Goal: Use online tool/utility: Utilize a website feature to perform a specific function

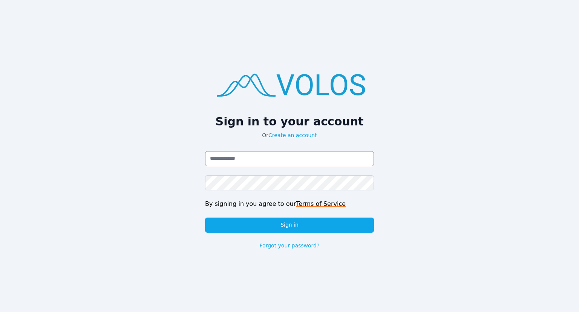
click at [320, 152] on input "Email address" at bounding box center [289, 158] width 169 height 15
type input "**********"
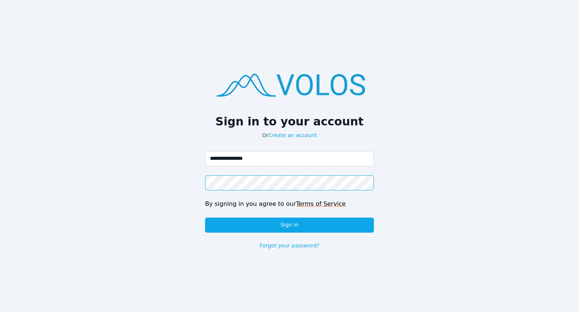
click at [205, 217] on button "Sign in" at bounding box center [289, 224] width 169 height 15
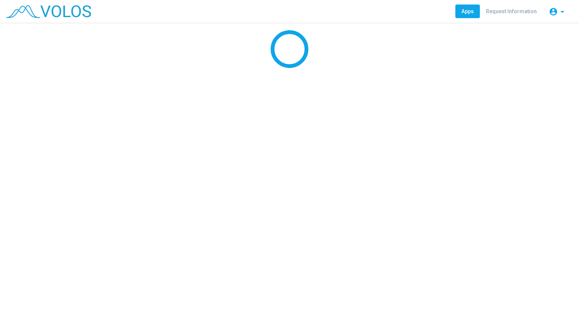
click at [272, 227] on div at bounding box center [289, 167] width 579 height 289
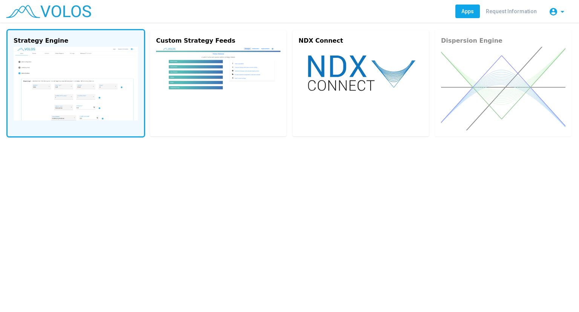
click at [89, 111] on img at bounding box center [76, 84] width 124 height 74
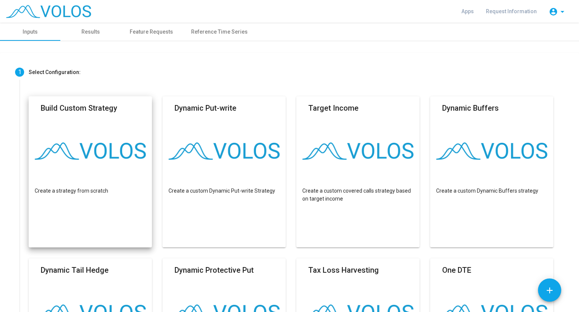
click at [82, 129] on mat-card "Build Custom Strategy Create a strategy from scratch" at bounding box center [90, 171] width 123 height 151
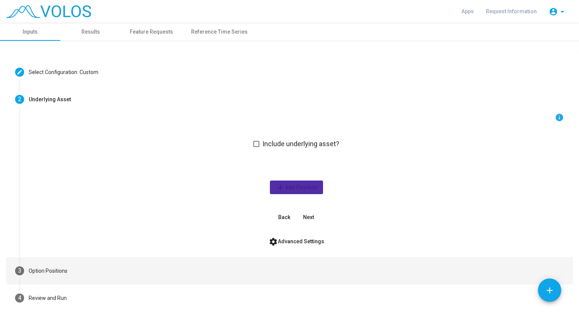
click at [104, 267] on mat-step-header "3 Option Positions" at bounding box center [289, 270] width 567 height 27
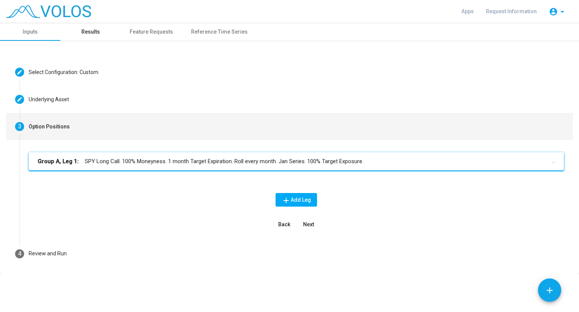
click at [92, 37] on div "Results" at bounding box center [90, 32] width 60 height 18
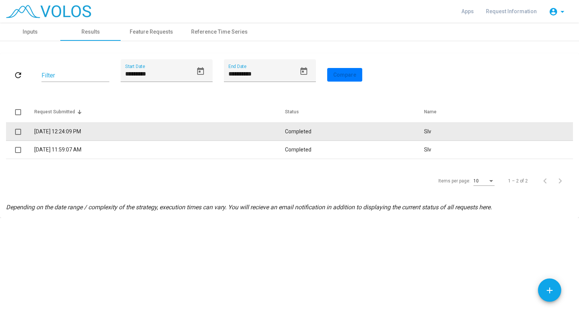
click at [107, 134] on td "10/8/2025 12:24:09 PM" at bounding box center [159, 132] width 250 height 18
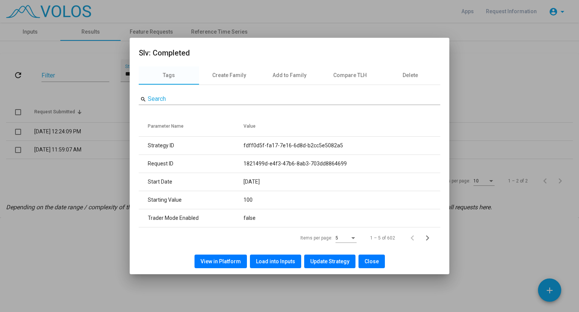
click at [214, 267] on div "View in Platform Load into Inputs Update Strategy Close" at bounding box center [290, 261] width 302 height 26
click at [212, 263] on span "View in Platform" at bounding box center [221, 261] width 40 height 6
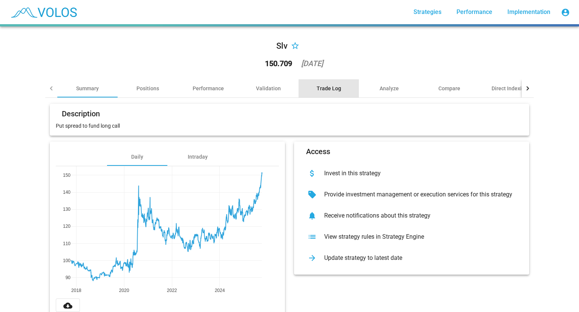
click at [330, 90] on div "Trade Log" at bounding box center [329, 89] width 25 height 8
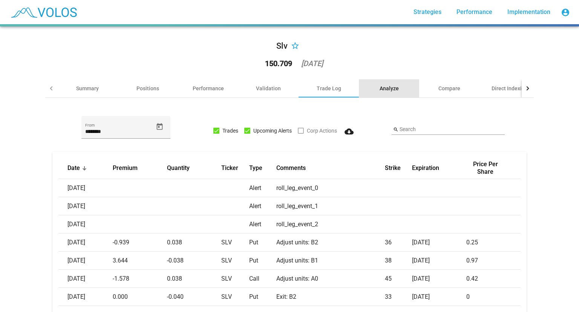
click at [380, 91] on div "Analyze" at bounding box center [389, 89] width 19 height 8
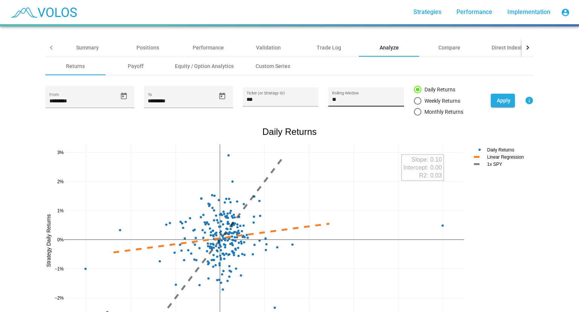
scroll to position [42, 0]
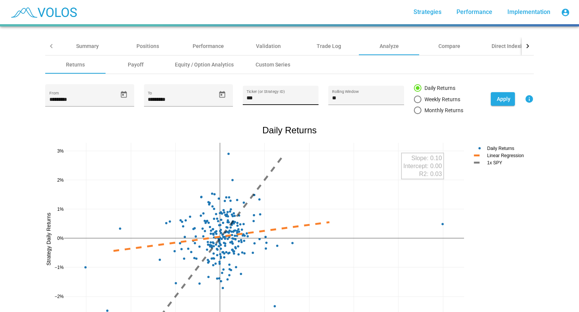
click at [253, 101] on div "*** Ticker (or Strategy ID)" at bounding box center [281, 96] width 68 height 15
type input "*"
type input "***"
click at [117, 93] on span "Open calendar" at bounding box center [123, 95] width 13 height 8
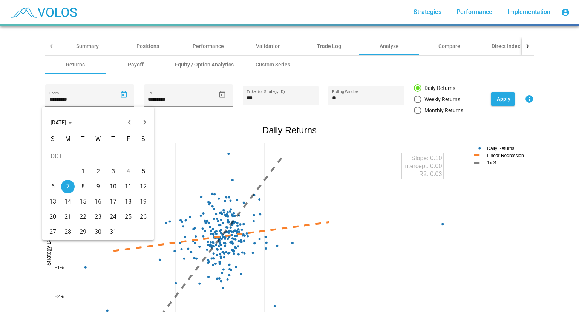
click at [72, 123] on span "[DATE]" at bounding box center [62, 122] width 22 height 6
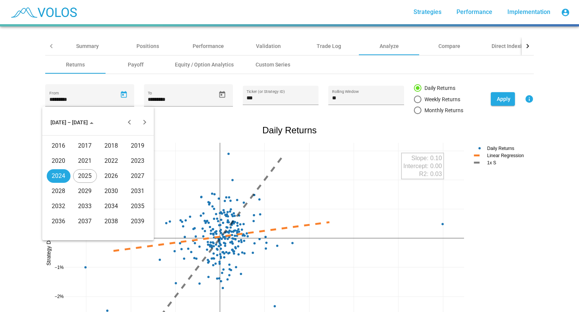
click at [110, 143] on div "2018" at bounding box center [112, 146] width 24 height 14
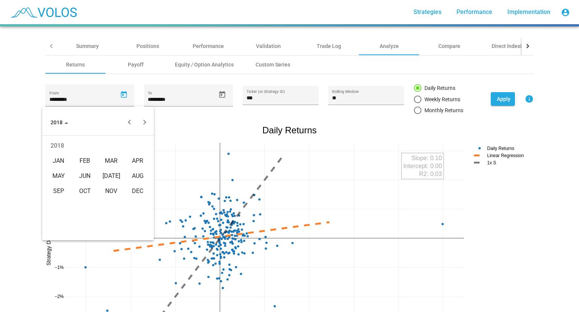
click at [75, 163] on div "FEB" at bounding box center [85, 161] width 24 height 14
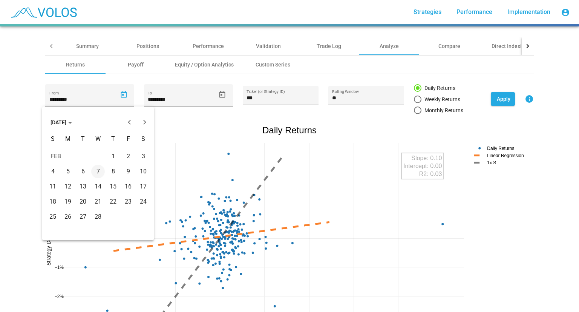
click at [85, 168] on div "6" at bounding box center [83, 171] width 14 height 14
type input "********"
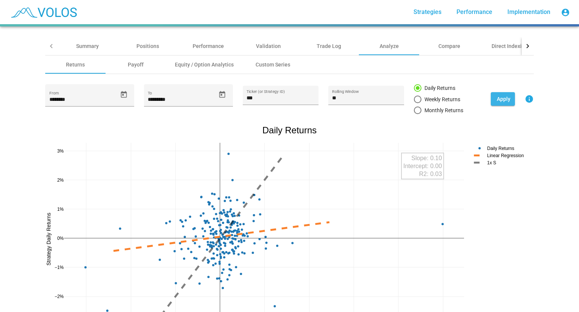
click at [497, 96] on span "Apply" at bounding box center [504, 99] width 14 height 6
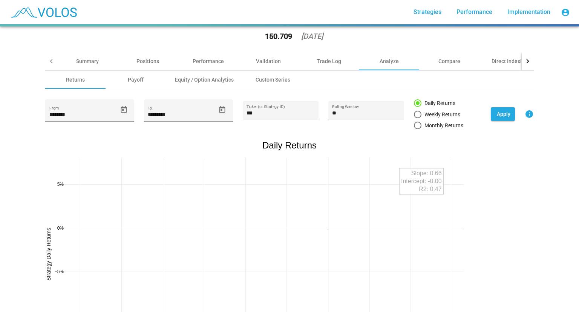
scroll to position [6, 0]
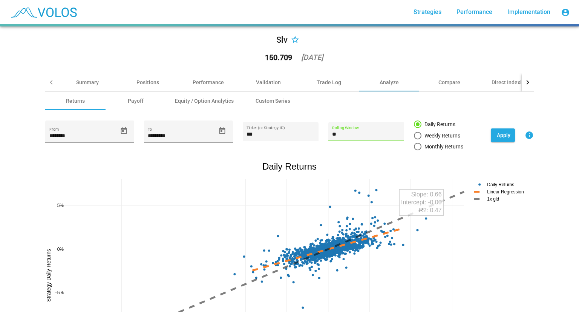
drag, startPoint x: 341, startPoint y: 136, endPoint x: 321, endPoint y: 132, distance: 19.9
click at [321, 132] on div "******** From ********* To *** Ticker (or Strategy ID) ** Rolling Window Daily …" at bounding box center [289, 135] width 489 height 30
type input "*"
click at [497, 136] on span "Apply" at bounding box center [504, 135] width 14 height 6
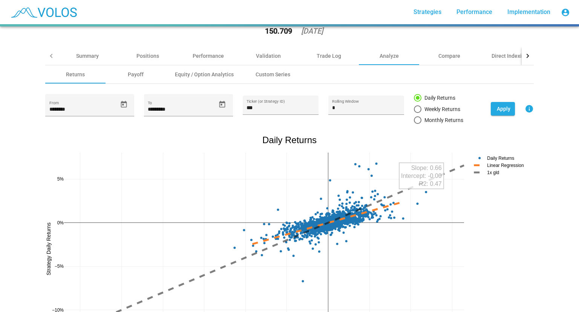
scroll to position [0, 0]
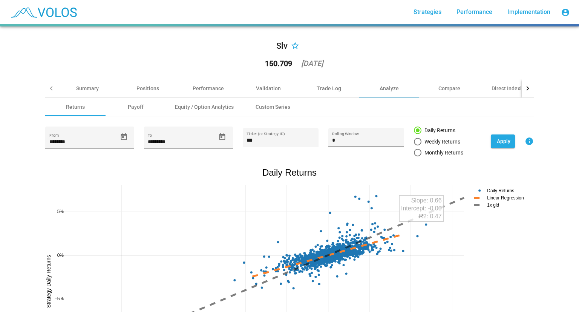
click at [372, 144] on div "* Rolling Window" at bounding box center [366, 139] width 68 height 15
type input "*"
click at [497, 141] on span "Apply" at bounding box center [504, 141] width 14 height 6
click at [132, 107] on div "Payoff" at bounding box center [136, 107] width 16 height 8
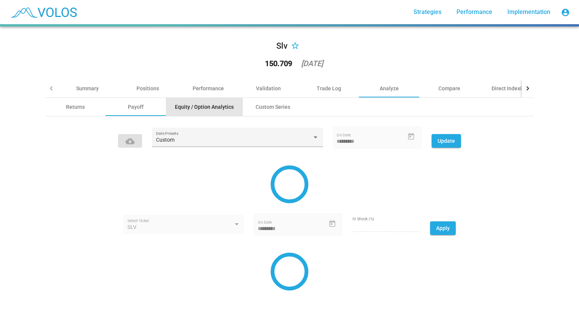
click at [209, 104] on div "Equity / Option Analytics" at bounding box center [204, 107] width 59 height 8
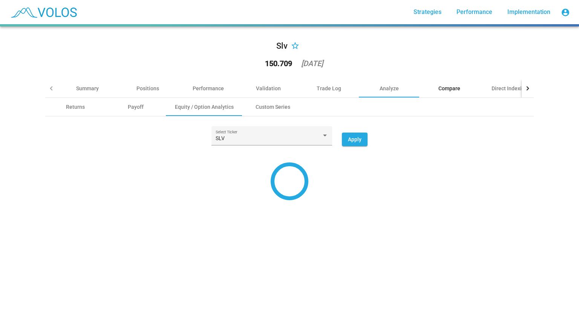
click at [454, 91] on div "Compare" at bounding box center [450, 89] width 22 height 8
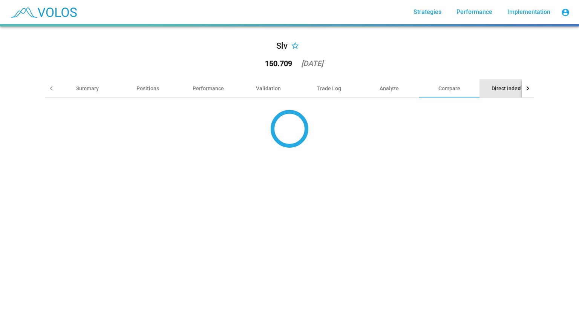
click at [501, 93] on div "Direct Indexing" at bounding box center [510, 88] width 60 height 18
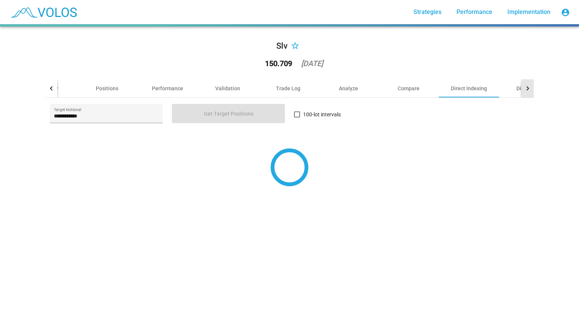
click at [530, 89] on div at bounding box center [528, 88] width 12 height 18
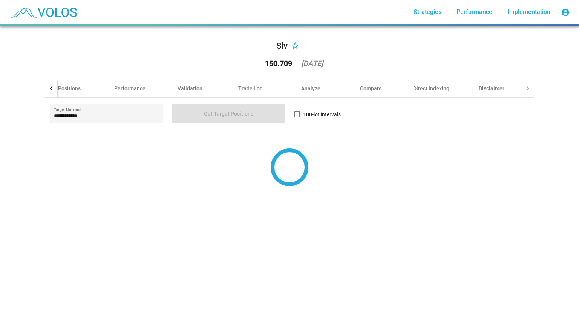
click at [530, 89] on div at bounding box center [528, 88] width 12 height 18
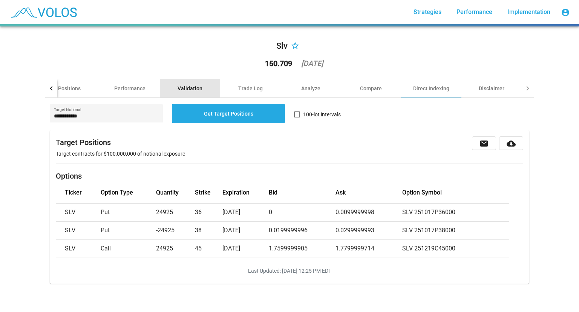
click at [184, 86] on div "Validation" at bounding box center [190, 89] width 25 height 8
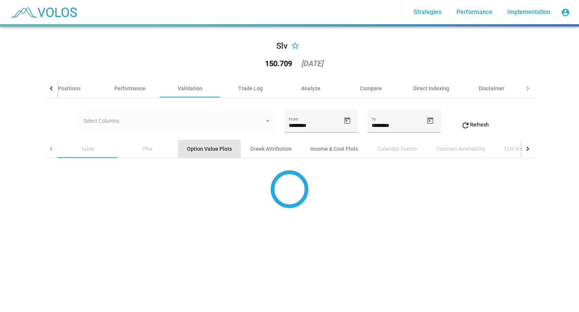
click at [208, 151] on div "Option Value Plots" at bounding box center [209, 149] width 45 height 8
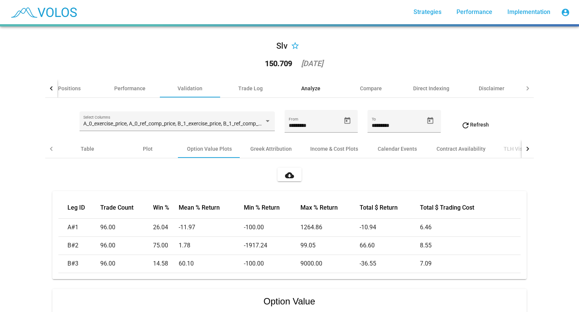
click at [301, 91] on div "Analyze" at bounding box center [310, 89] width 19 height 8
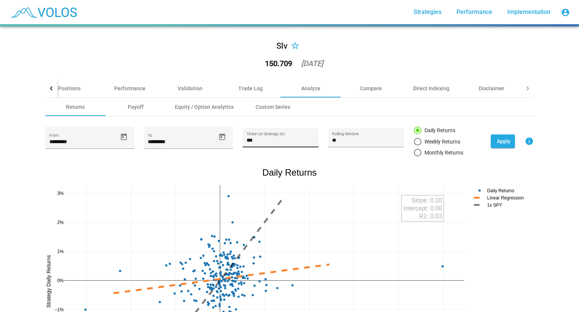
click at [258, 141] on input "***" at bounding box center [281, 140] width 68 height 6
type input "***"
click at [335, 142] on input "**" at bounding box center [366, 140] width 68 height 6
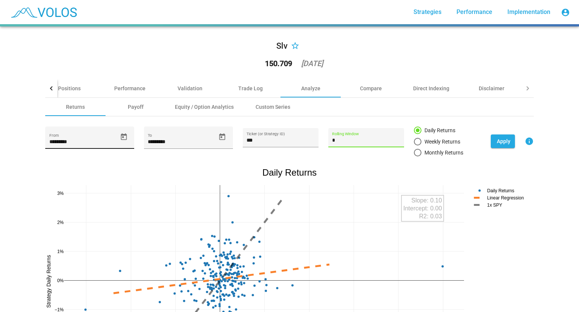
type input "*"
click at [120, 137] on icon "Open calendar" at bounding box center [124, 137] width 8 height 8
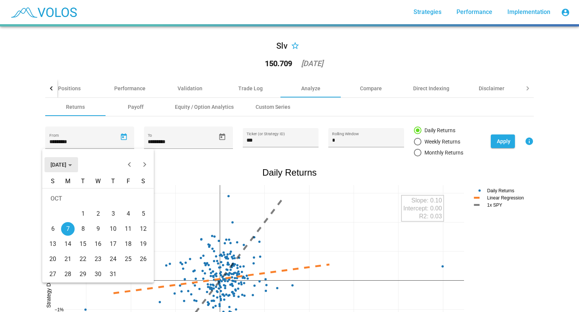
click at [71, 163] on span "[DATE]" at bounding box center [62, 164] width 22 height 6
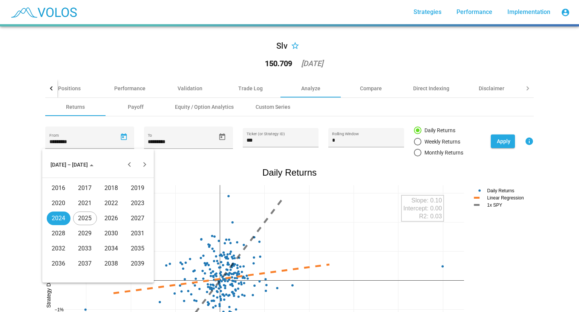
click at [85, 219] on div "2025" at bounding box center [85, 218] width 24 height 14
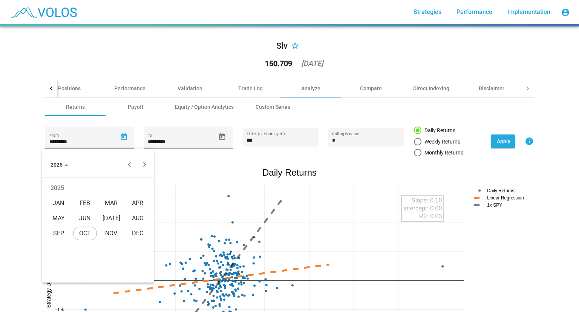
click at [66, 203] on div "JAN" at bounding box center [59, 203] width 24 height 14
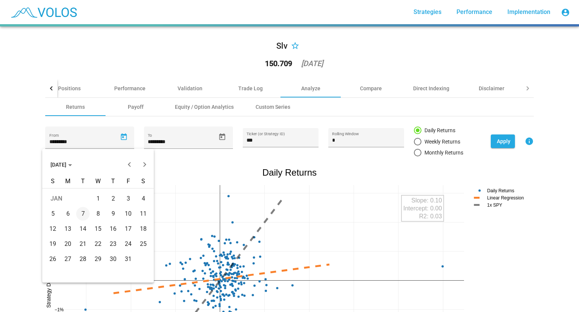
click at [95, 202] on div "1" at bounding box center [98, 199] width 14 height 14
type input "********"
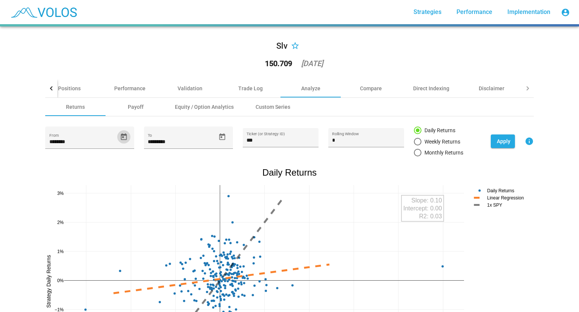
click at [497, 141] on span "Apply" at bounding box center [504, 141] width 14 height 6
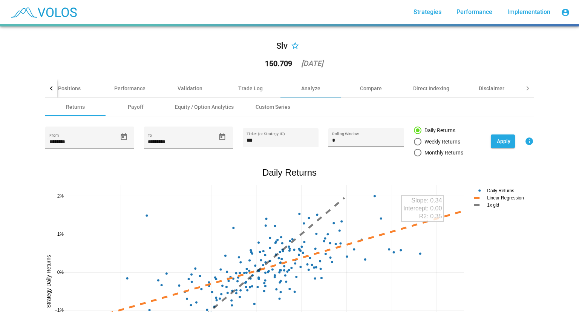
click at [360, 137] on div "* Rolling Window" at bounding box center [366, 139] width 68 height 15
click at [357, 140] on input "*" at bounding box center [366, 140] width 68 height 6
type input "*"
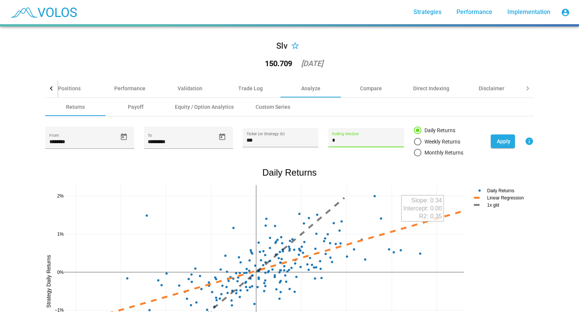
click at [494, 142] on button "Apply" at bounding box center [503, 141] width 24 height 14
click at [364, 143] on div "* Rolling Window" at bounding box center [366, 139] width 68 height 15
type input "*"
click at [499, 143] on span "Apply" at bounding box center [504, 141] width 14 height 6
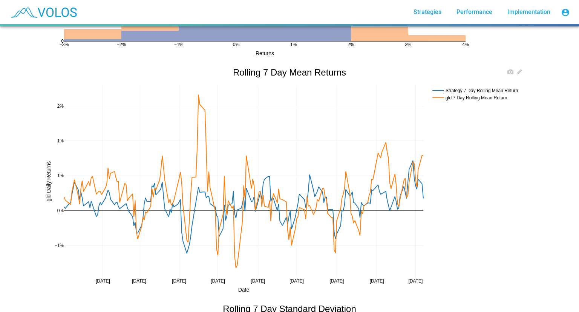
scroll to position [615, 0]
